Goal: Transaction & Acquisition: Purchase product/service

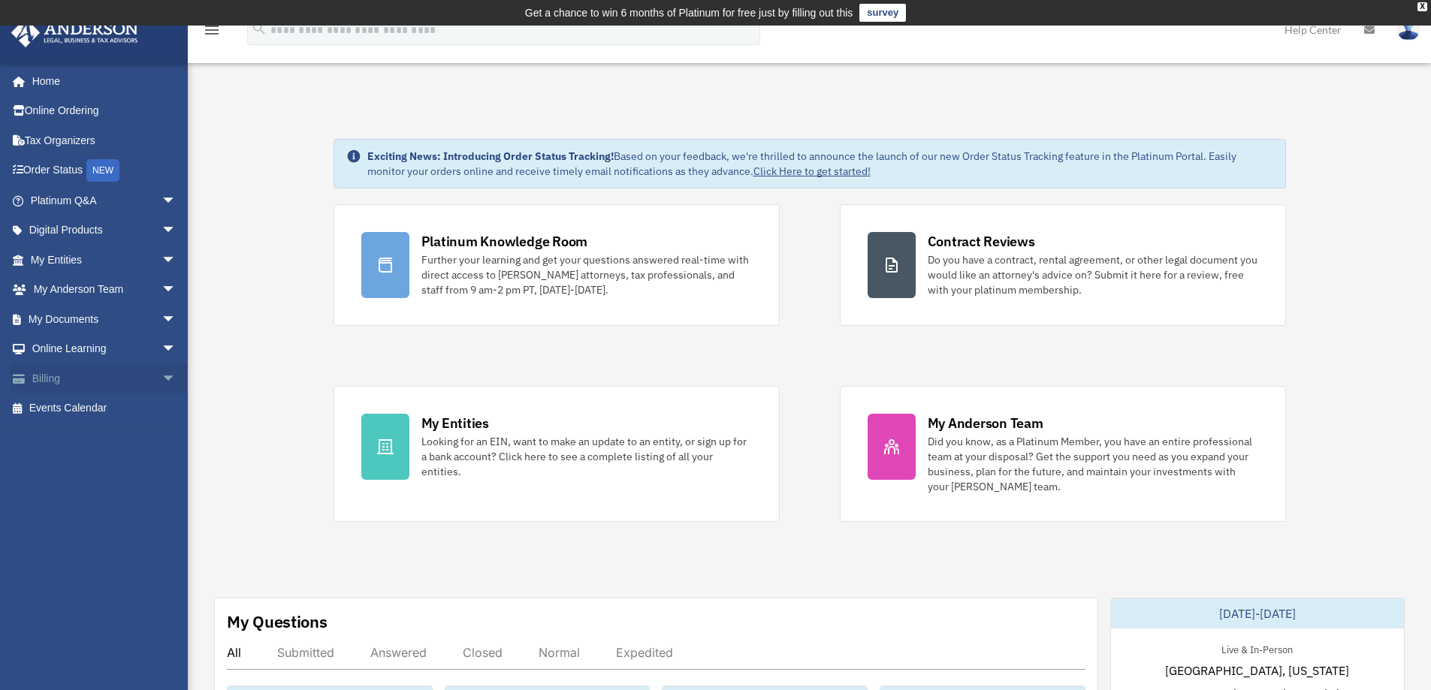
click at [165, 373] on span "arrow_drop_down" at bounding box center [176, 379] width 30 height 31
click at [89, 405] on link "$ Open Invoices" at bounding box center [110, 409] width 178 height 31
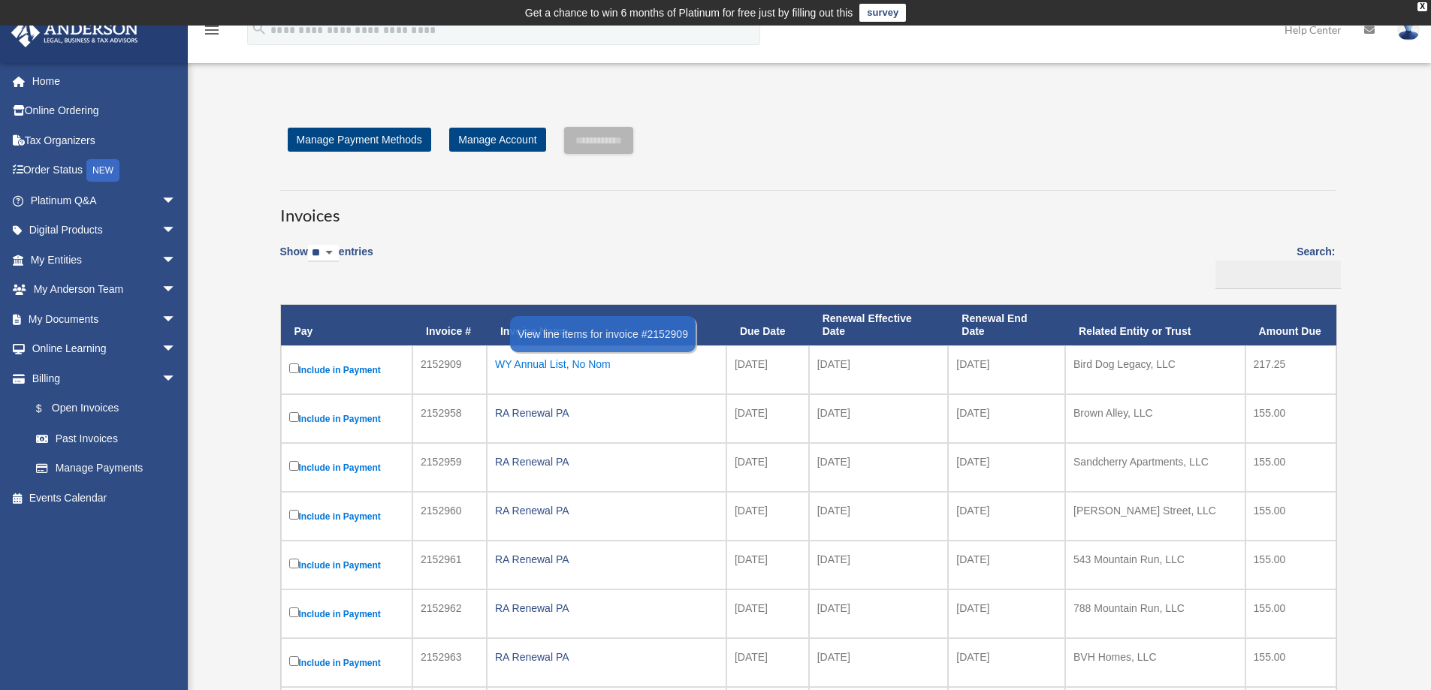
click at [550, 362] on div "WY Annual List, No Nom" at bounding box center [606, 364] width 223 height 21
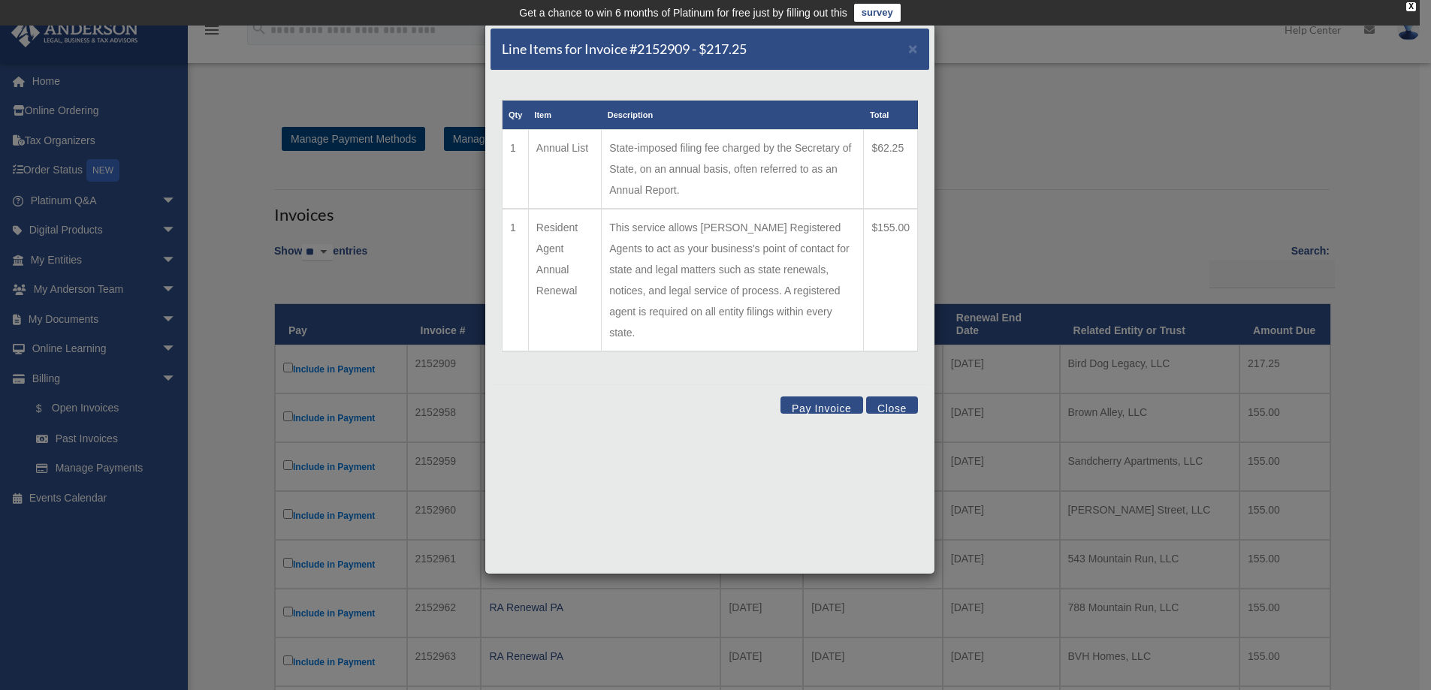
click at [801, 397] on button "Pay Invoice" at bounding box center [821, 405] width 83 height 17
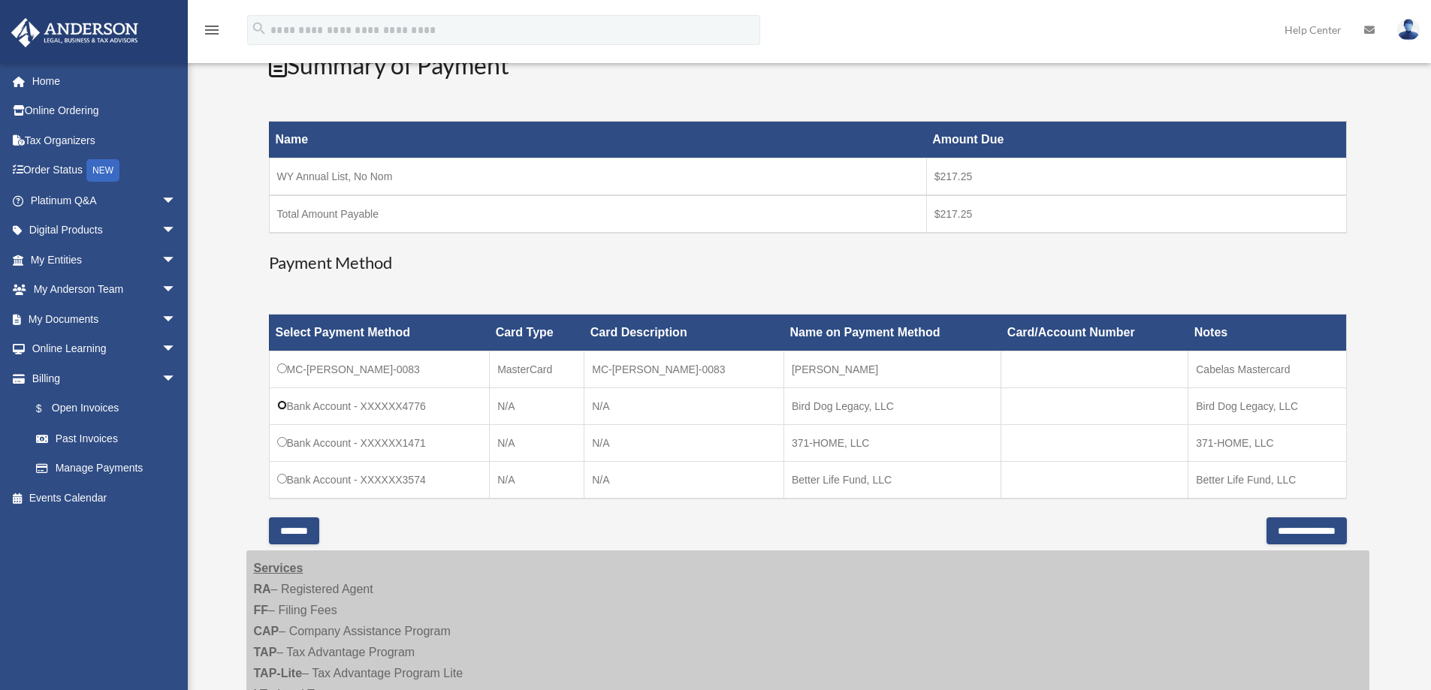
scroll to position [300, 0]
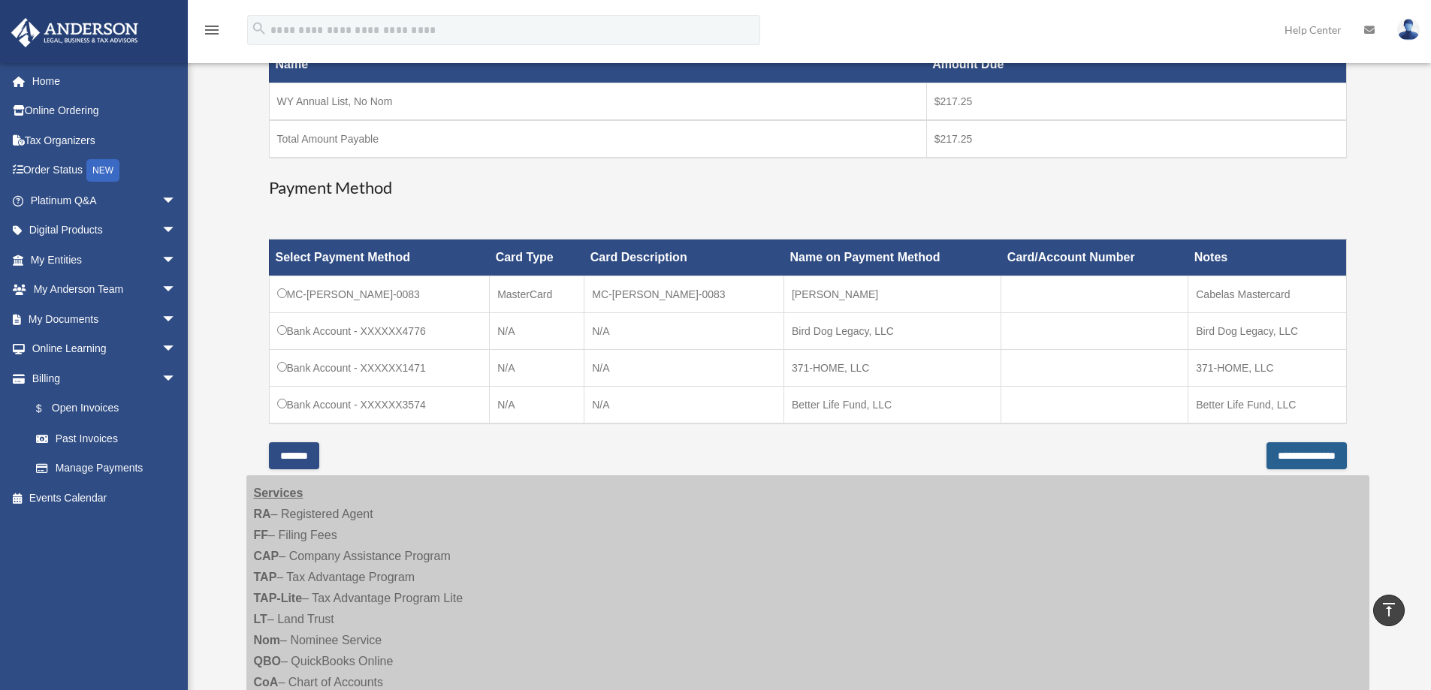
click at [1278, 457] on input "**********" at bounding box center [1306, 455] width 80 height 27
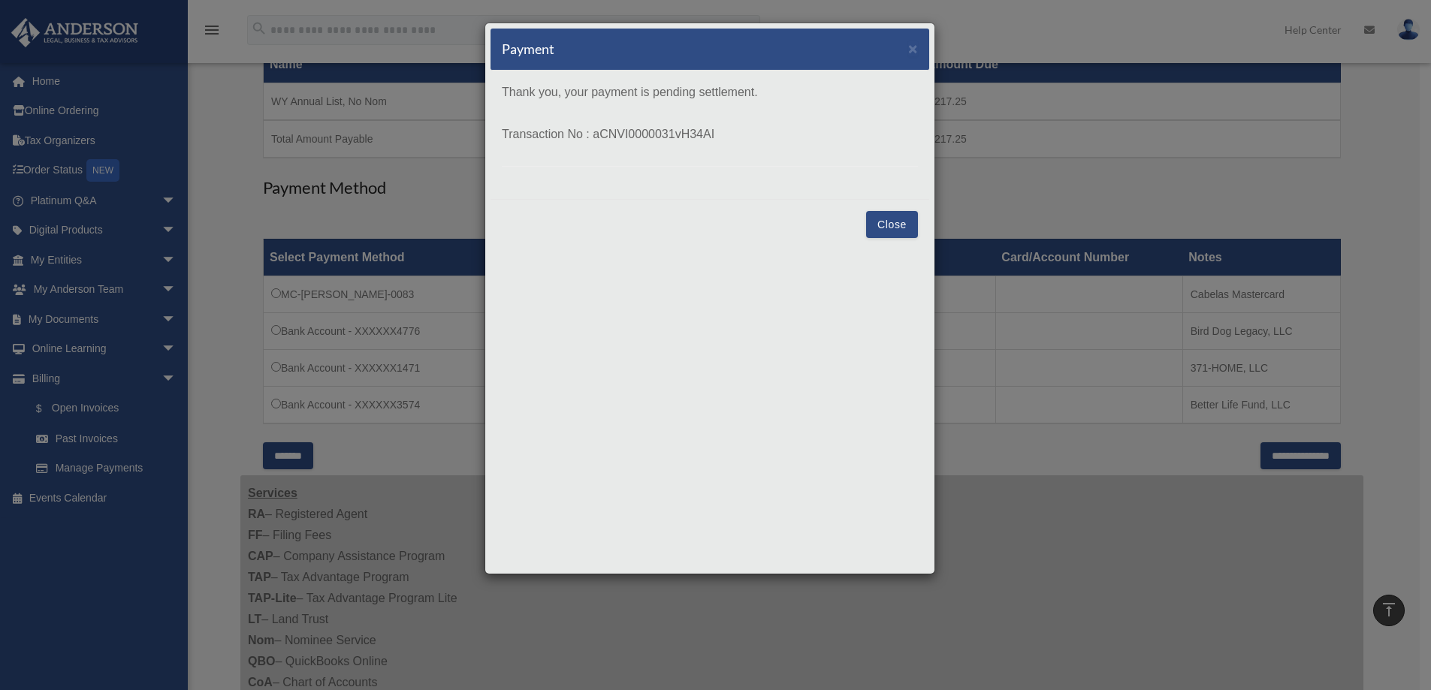
drag, startPoint x: 893, startPoint y: 218, endPoint x: 862, endPoint y: 219, distance: 31.6
click at [893, 219] on button "Close" at bounding box center [892, 224] width 52 height 27
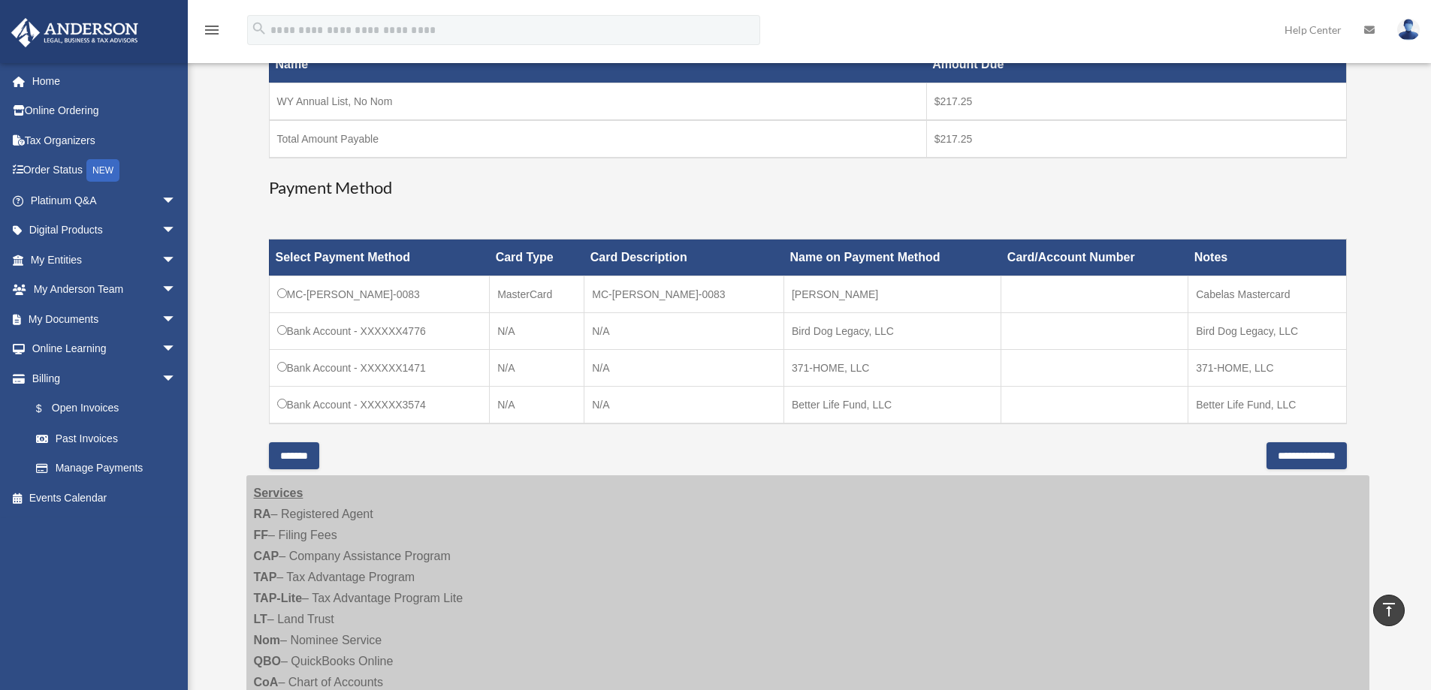
click at [283, 458] on input "*******" at bounding box center [294, 455] width 50 height 27
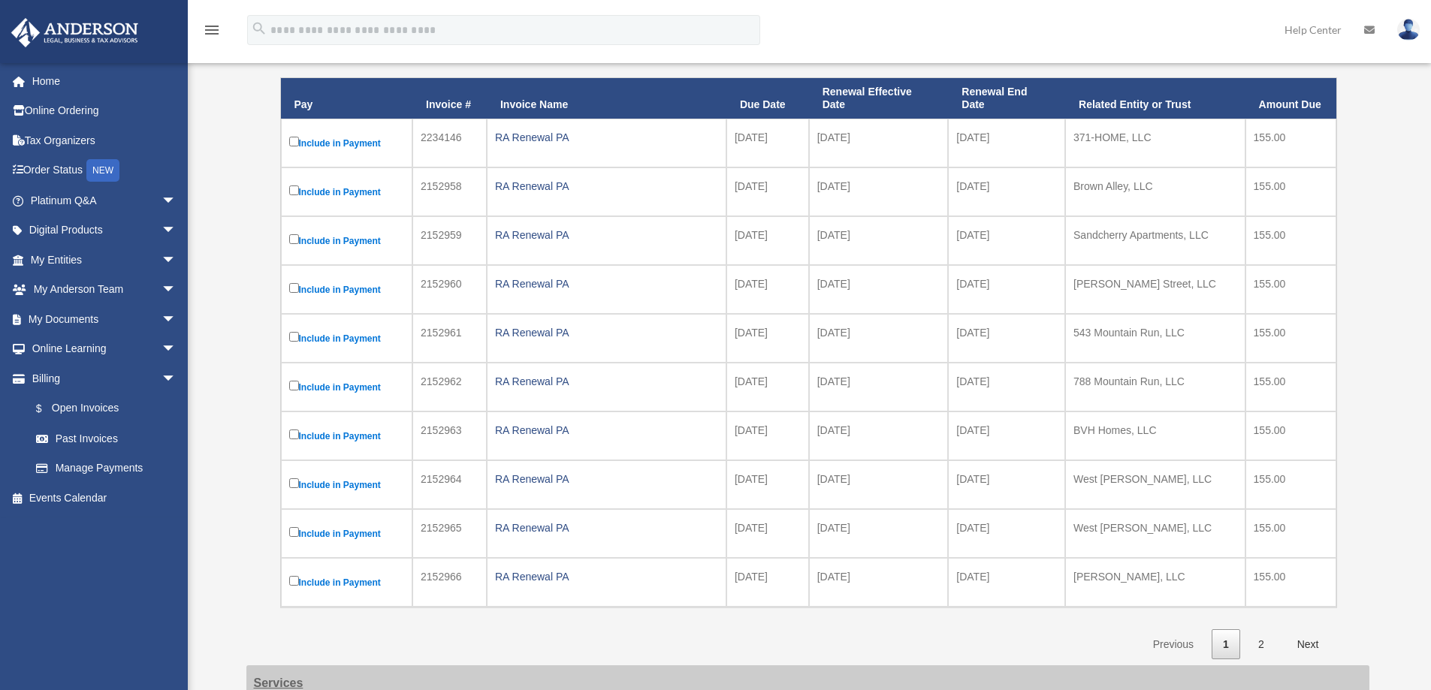
scroll to position [152, 0]
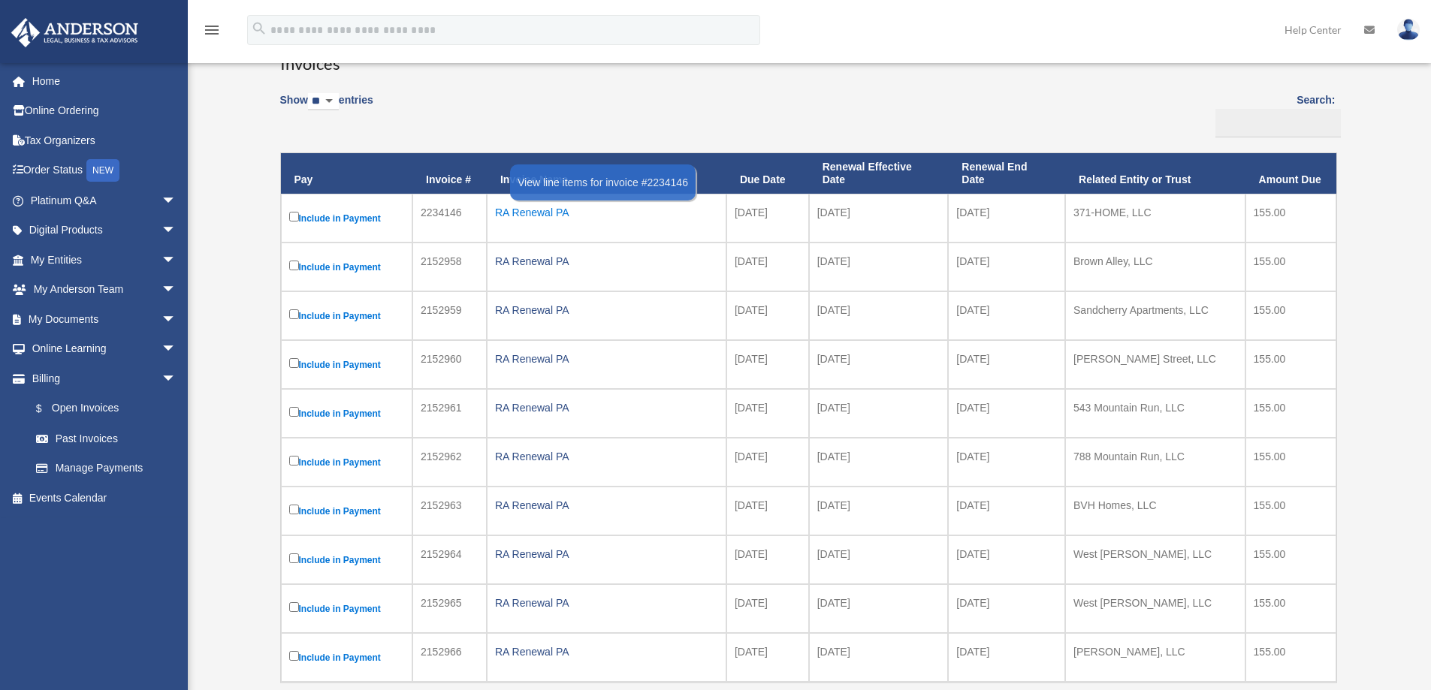
click at [528, 215] on div "RA Renewal PA" at bounding box center [606, 212] width 223 height 21
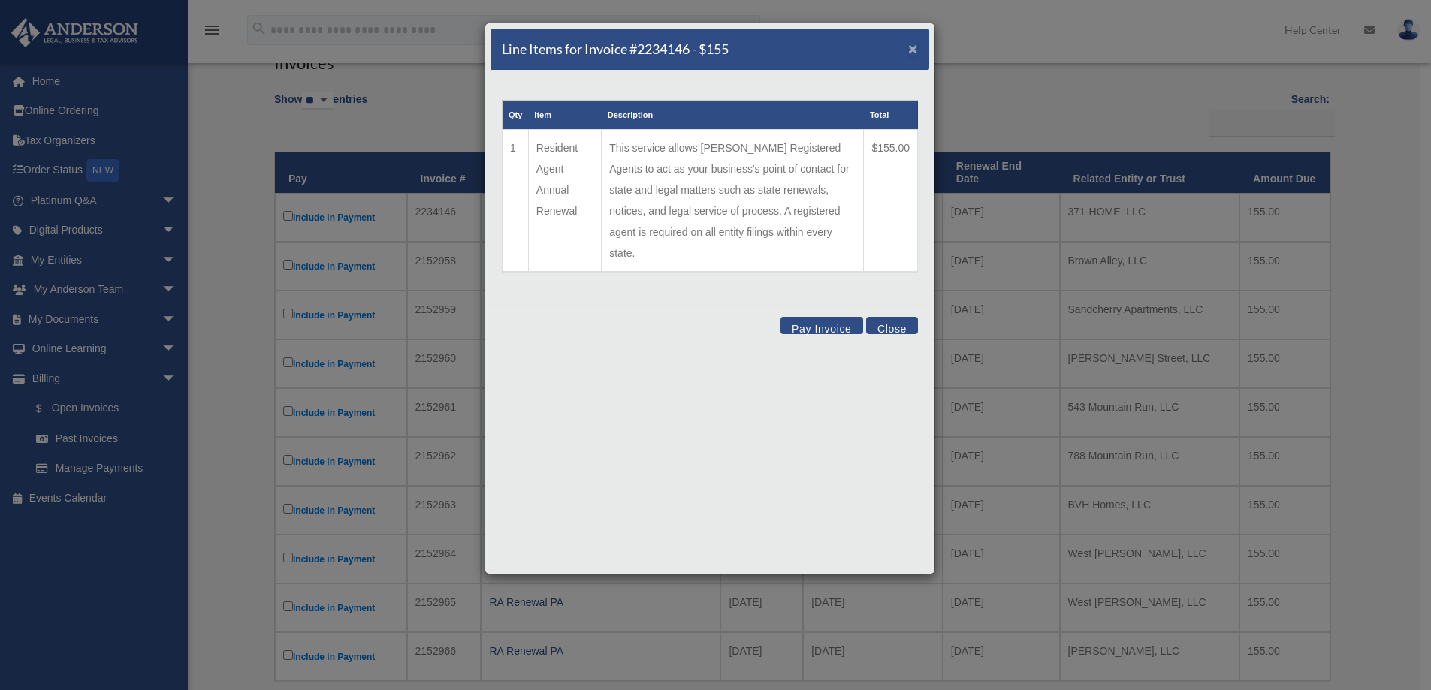
click at [908, 49] on span "×" at bounding box center [913, 48] width 10 height 17
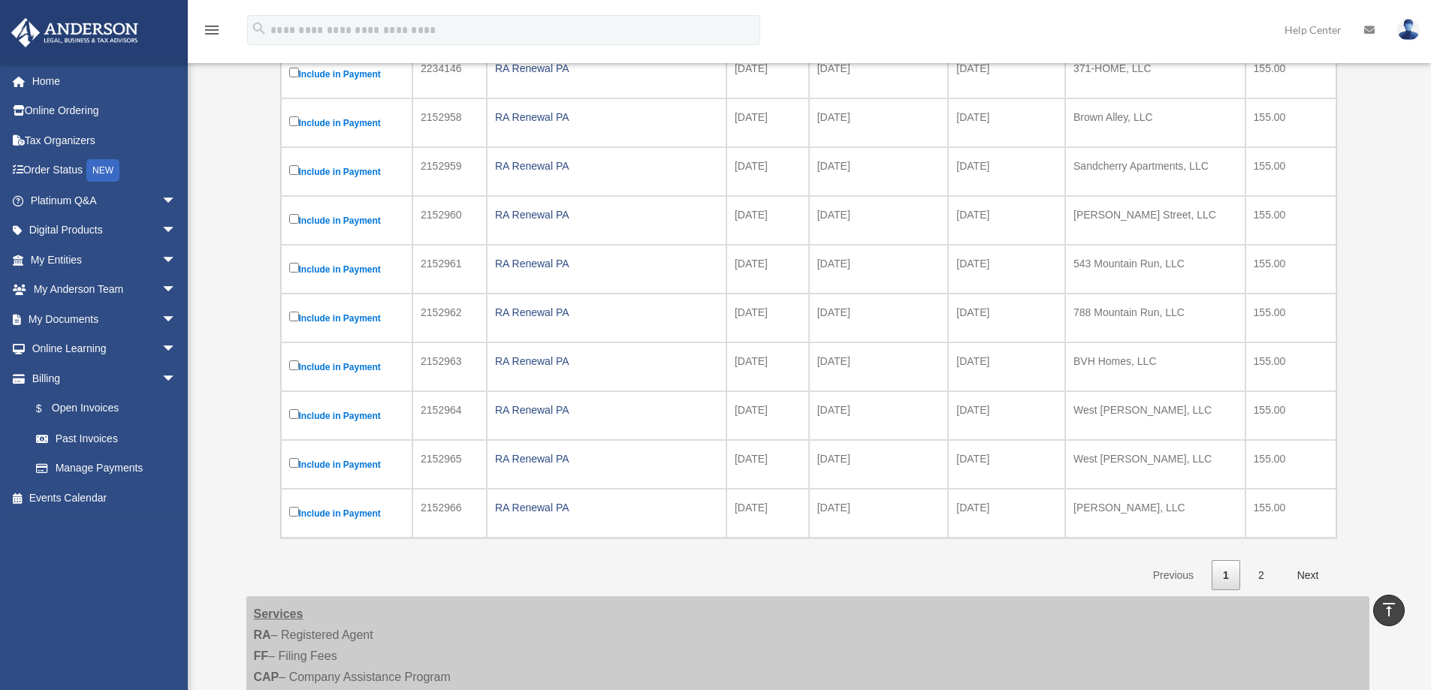
scroll to position [377, 0]
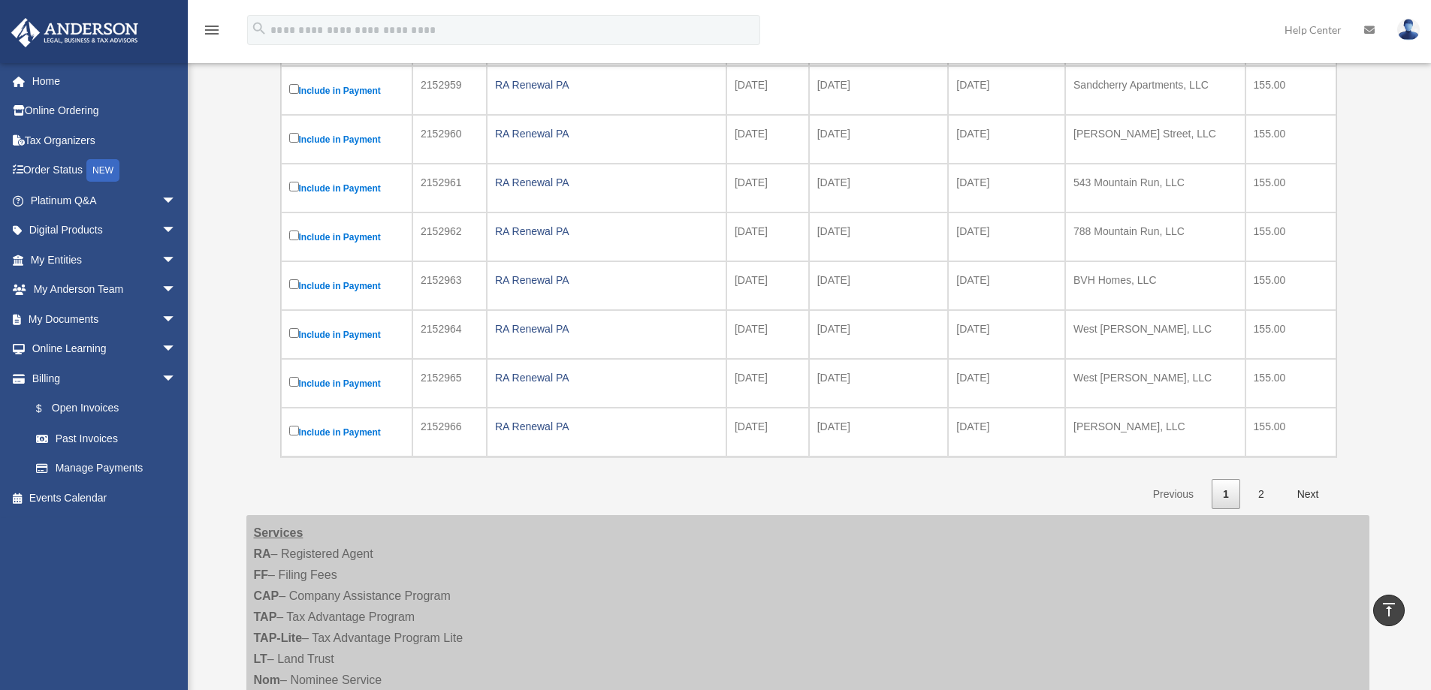
click at [1300, 500] on link "Next" at bounding box center [1308, 494] width 44 height 31
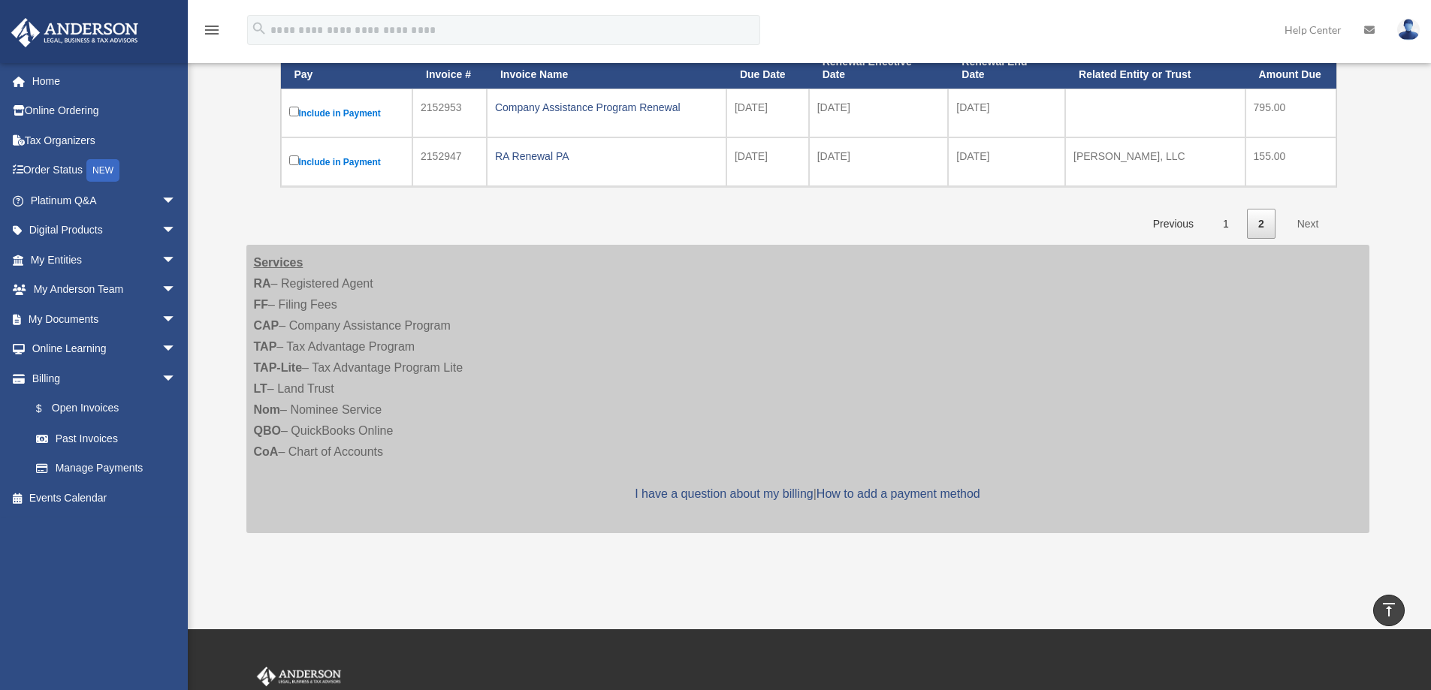
scroll to position [77, 0]
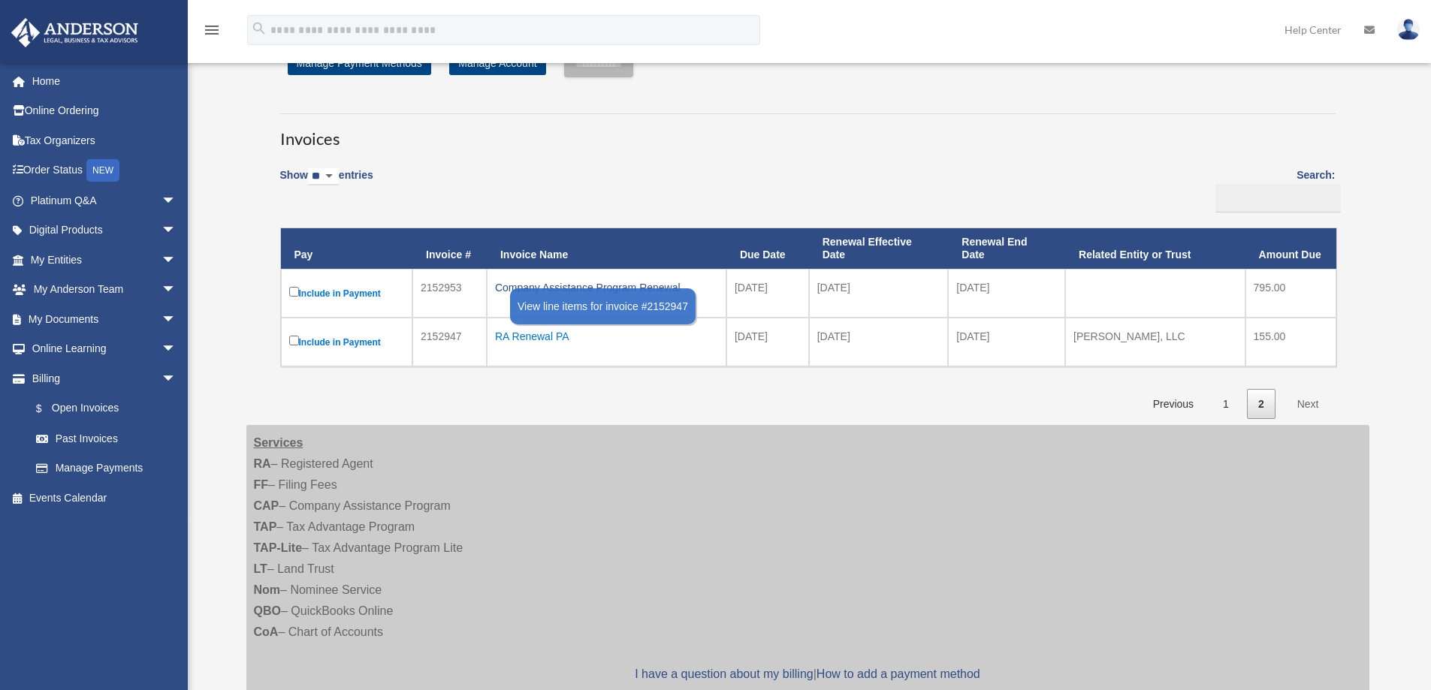
click at [517, 337] on div "RA Renewal PA" at bounding box center [606, 336] width 223 height 21
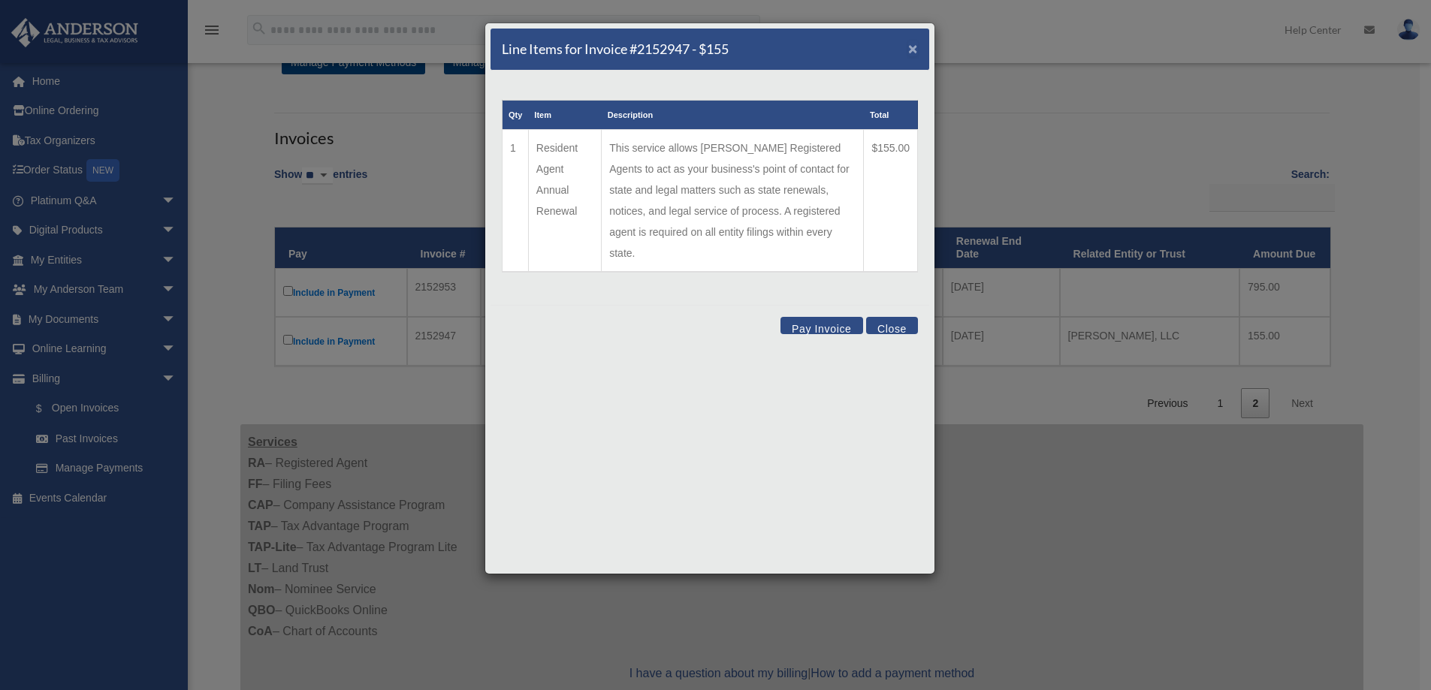
click at [916, 50] on span "×" at bounding box center [913, 48] width 10 height 17
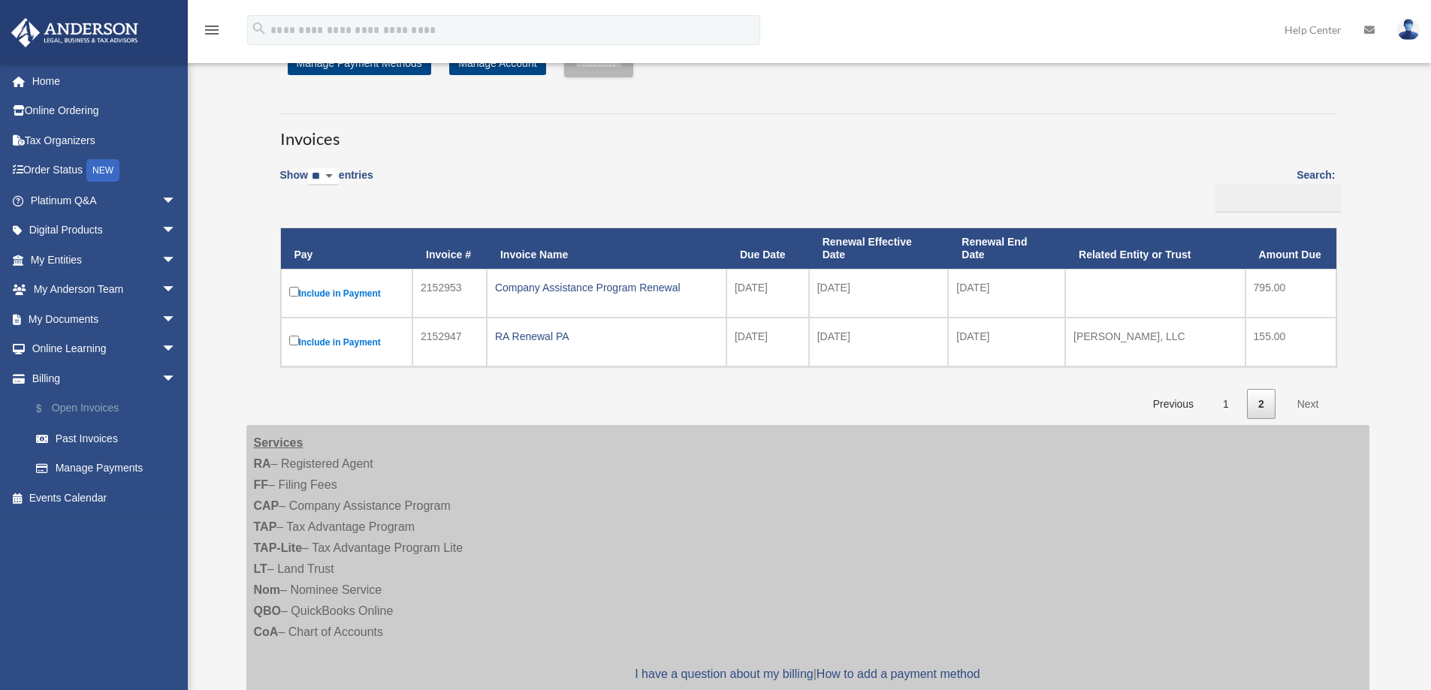
click at [95, 406] on link "$ Open Invoices" at bounding box center [110, 409] width 178 height 31
click at [1225, 406] on link "1" at bounding box center [1226, 404] width 29 height 31
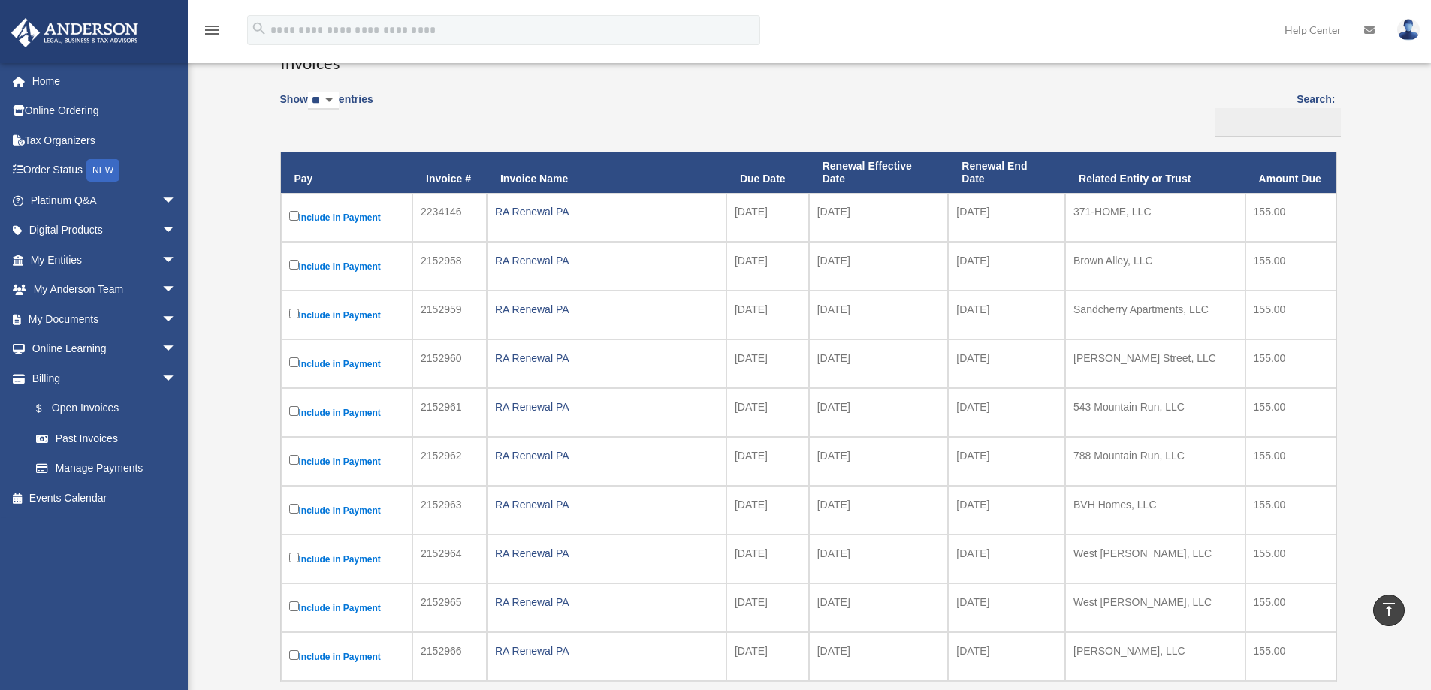
scroll to position [150, 0]
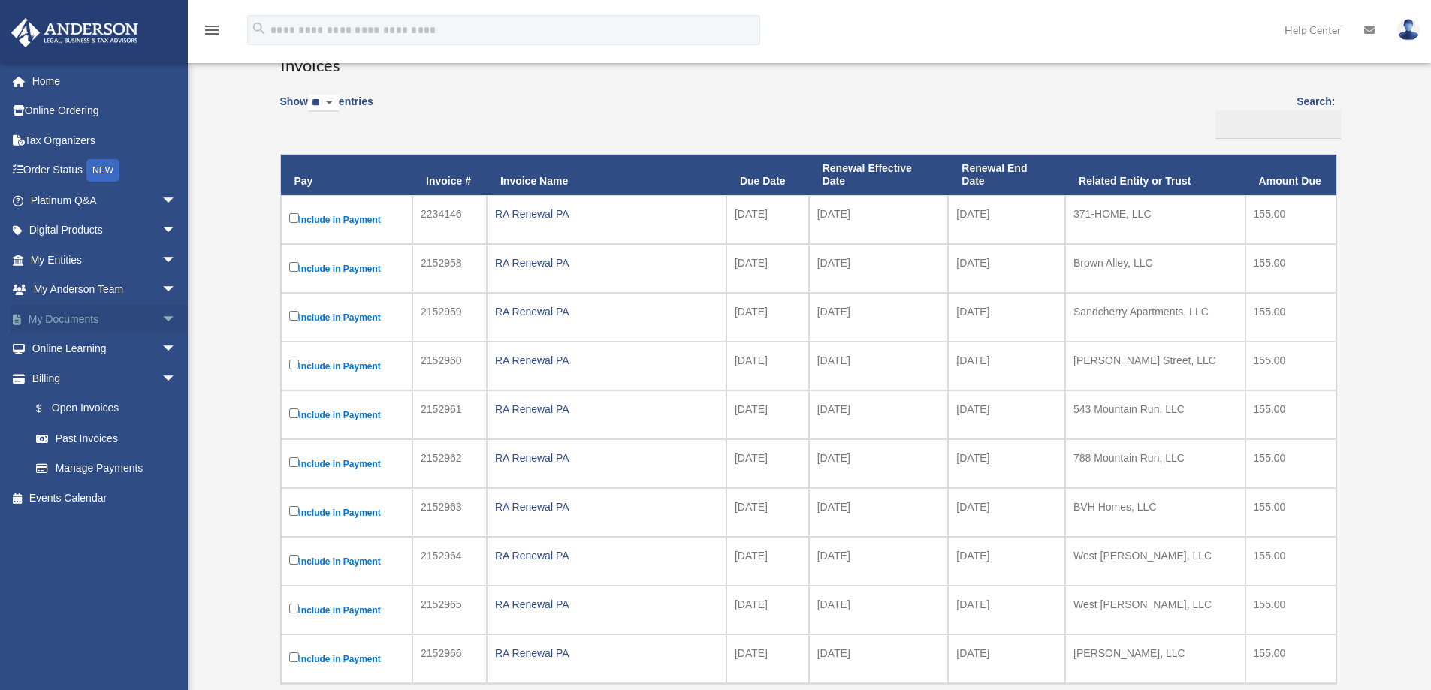
click at [161, 318] on span "arrow_drop_down" at bounding box center [176, 319] width 30 height 31
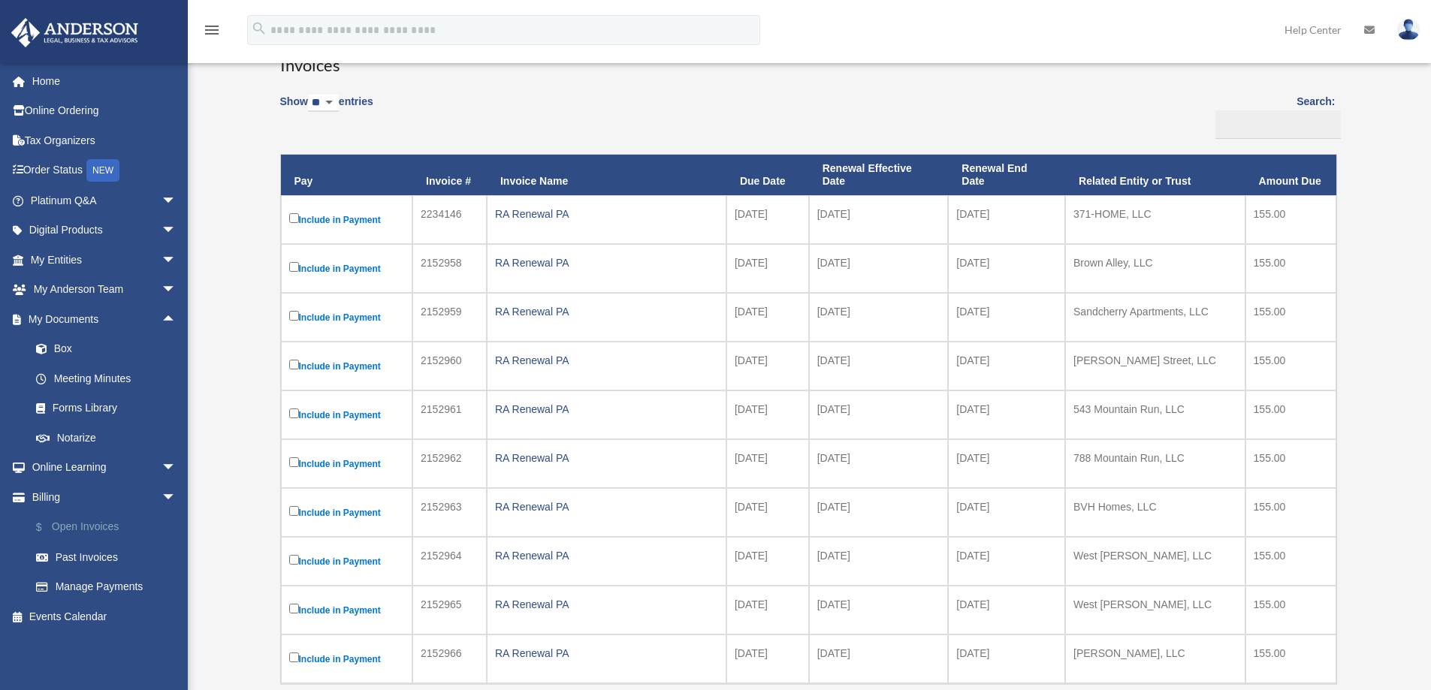
click at [102, 515] on link "$ Open Invoices" at bounding box center [110, 527] width 178 height 31
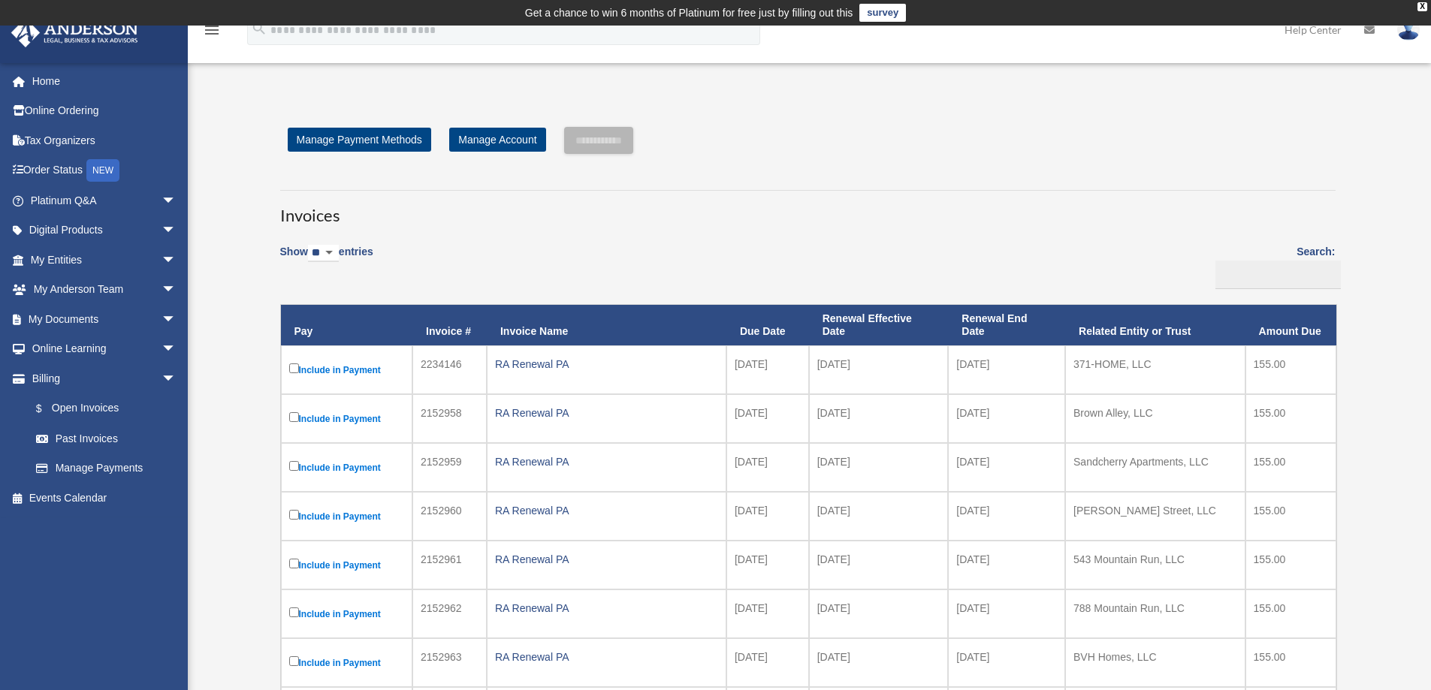
scroll to position [300, 0]
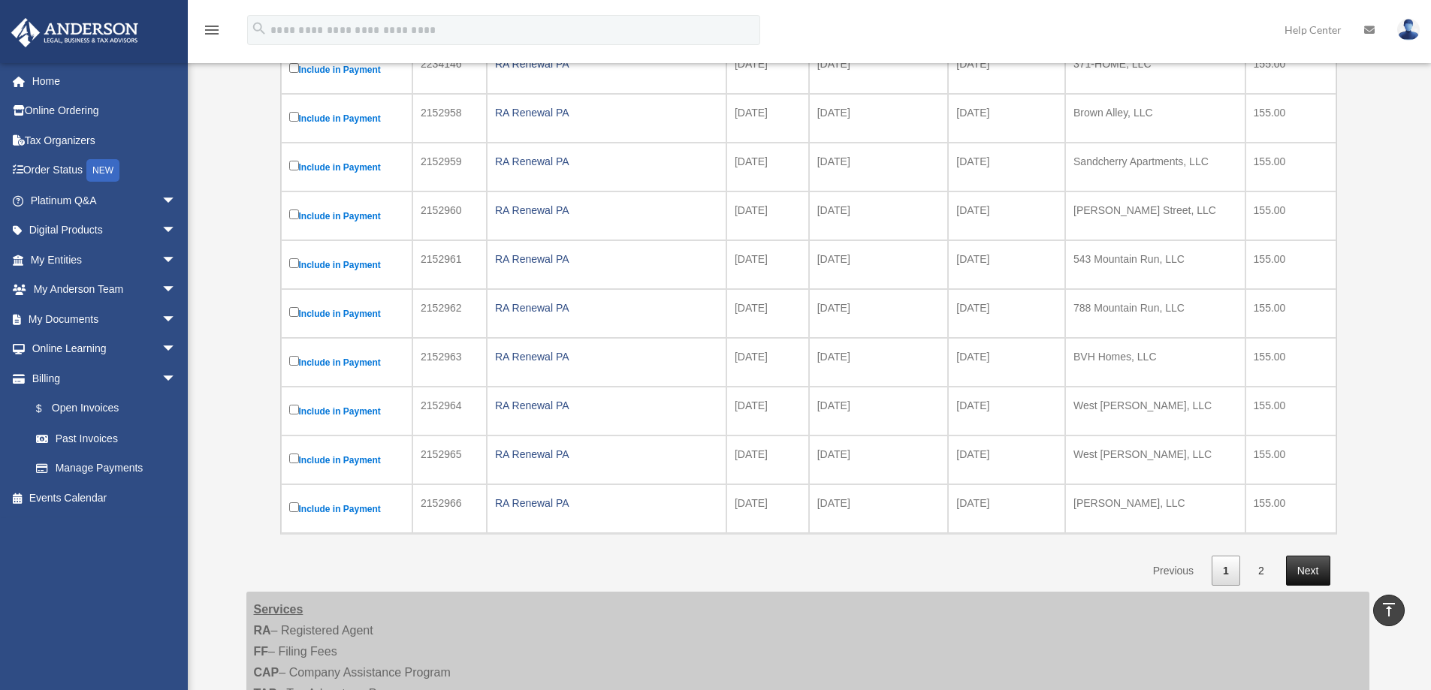
click at [1309, 572] on link "Next" at bounding box center [1308, 571] width 44 height 31
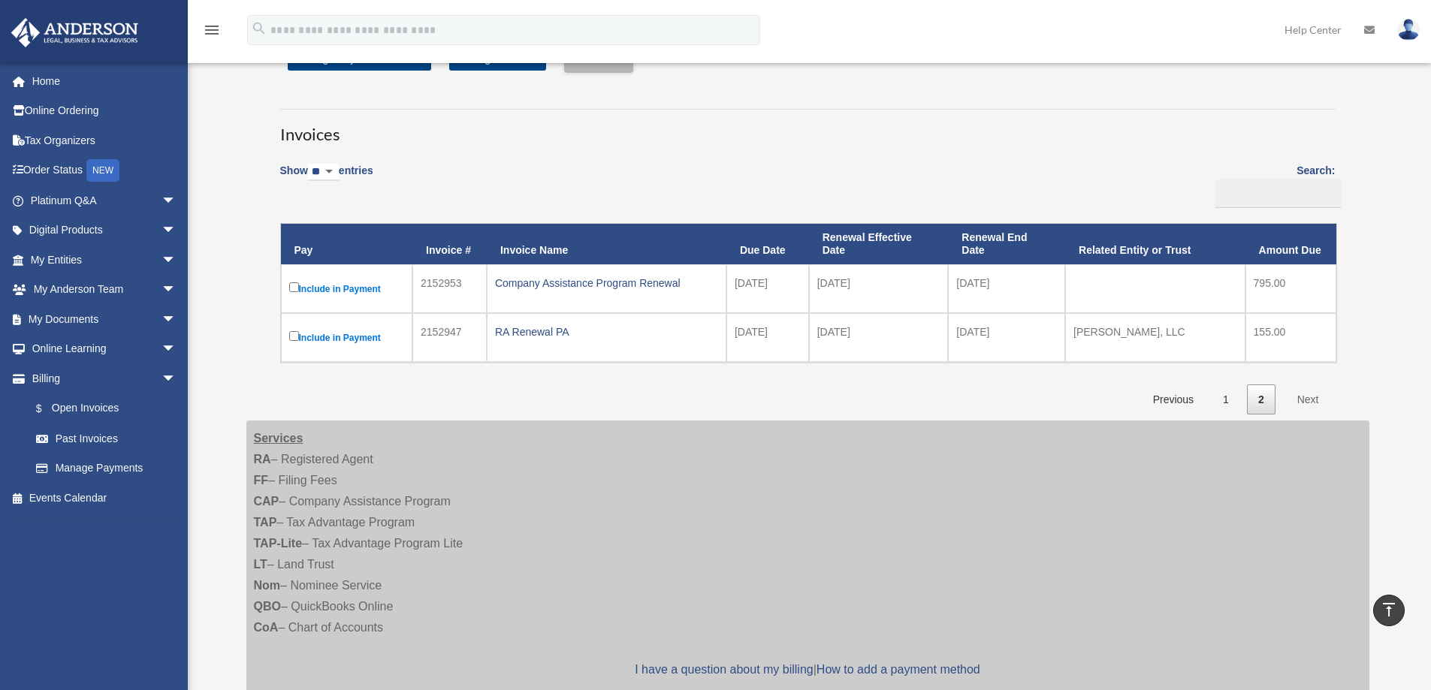
scroll to position [75, 0]
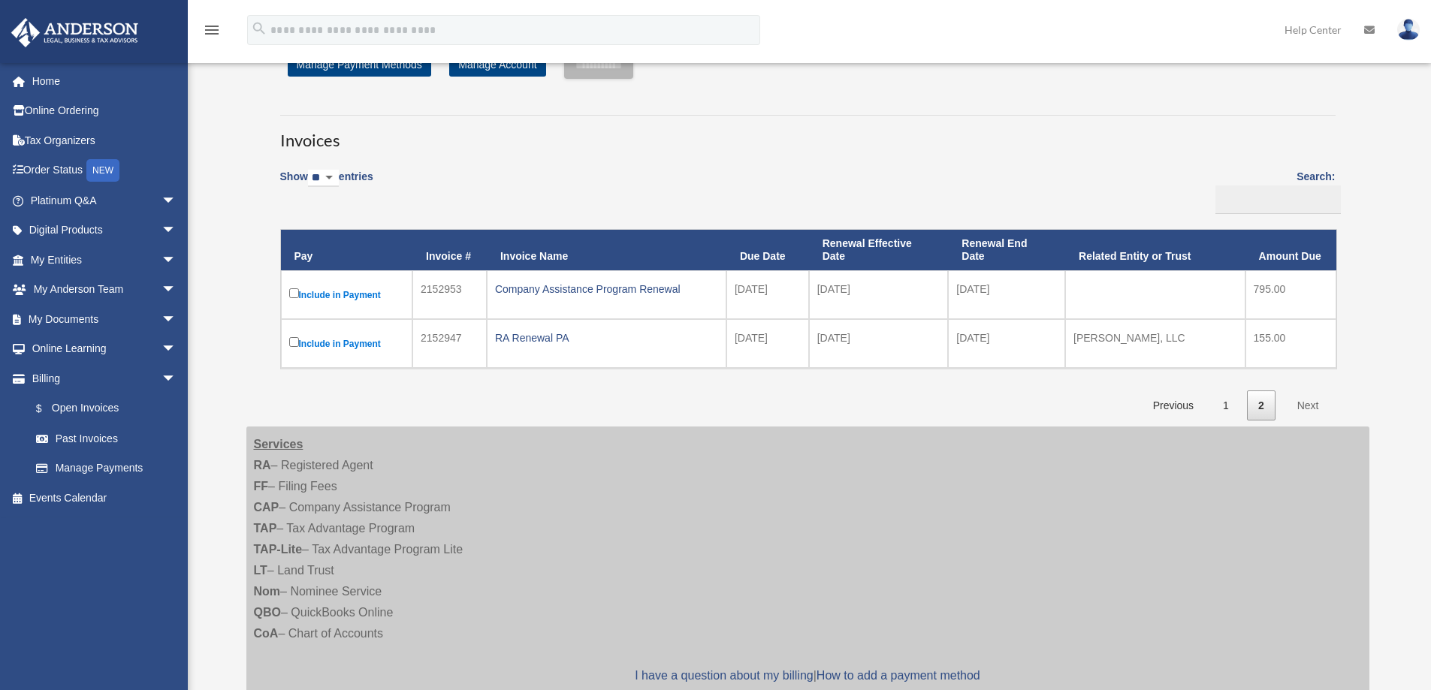
click at [1408, 30] on img at bounding box center [1408, 30] width 23 height 22
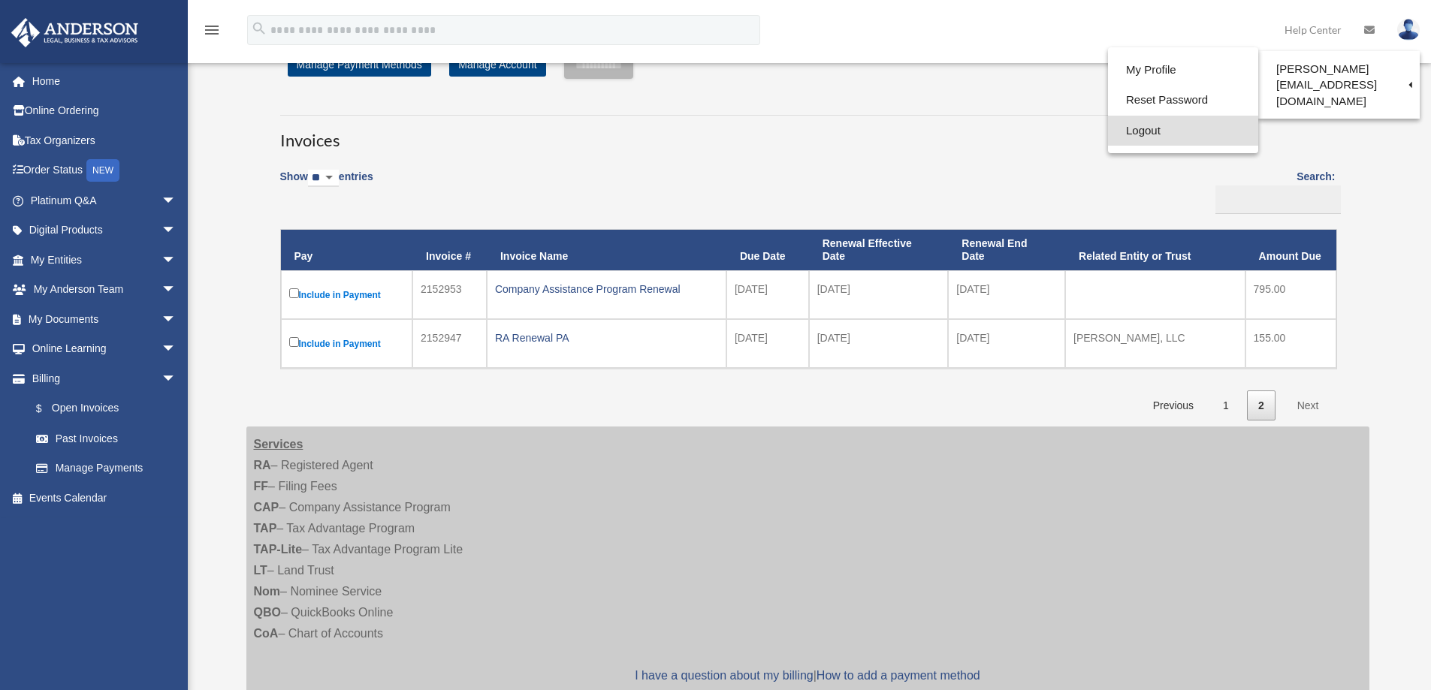
click at [1140, 131] on link "Logout" at bounding box center [1183, 131] width 150 height 31
